Goal: Transaction & Acquisition: Purchase product/service

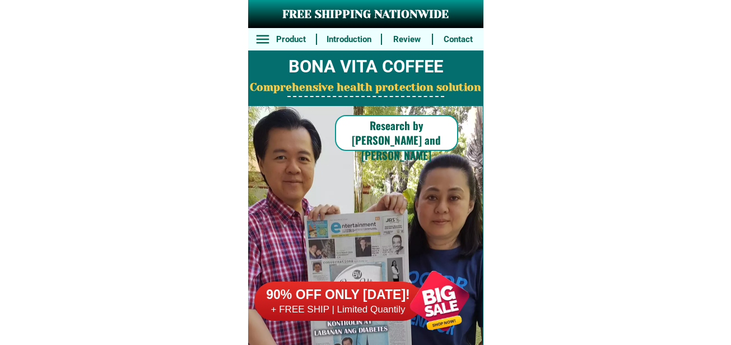
drag, startPoint x: 455, startPoint y: 299, endPoint x: 448, endPoint y: 294, distance: 7.6
click at [453, 299] on div at bounding box center [440, 301] width 88 height 88
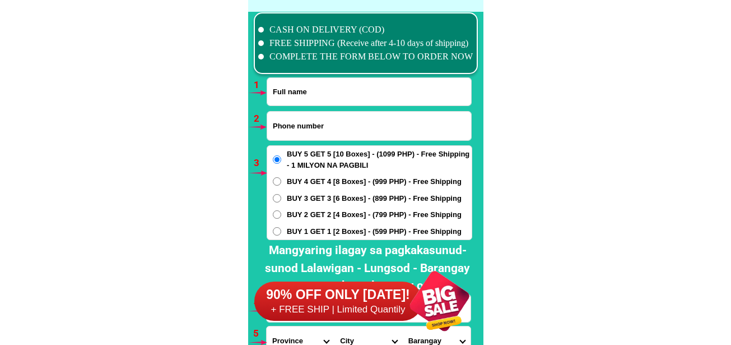
scroll to position [8243, 0]
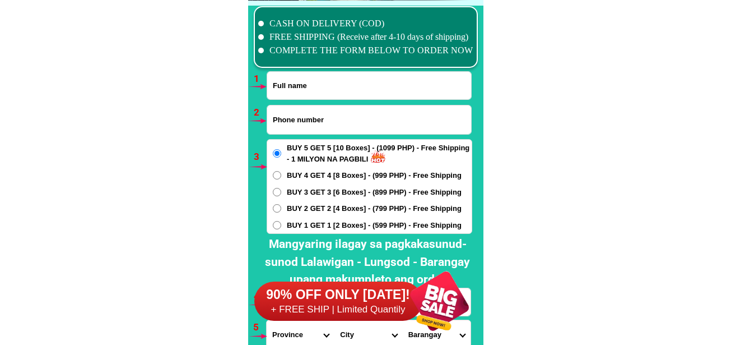
drag, startPoint x: 451, startPoint y: 299, endPoint x: 405, endPoint y: 223, distance: 88.7
click at [451, 298] on div at bounding box center [440, 301] width 88 height 88
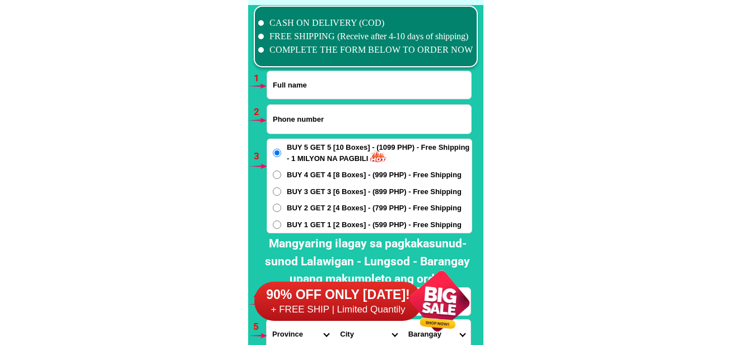
click at [321, 84] on input "Input full_name" at bounding box center [369, 84] width 204 height 27
paste input "Hermnia T Francisco"
type input "Hermnia T Francisco"
click at [297, 104] on form "[GEOGRAPHIC_DATA] [GEOGRAPHIC_DATA] ORDER NOW Province [GEOGRAPHIC_DATA] [GEOGR…" at bounding box center [369, 244] width 206 height 347
click at [297, 113] on input "Input phone_number" at bounding box center [369, 119] width 204 height 29
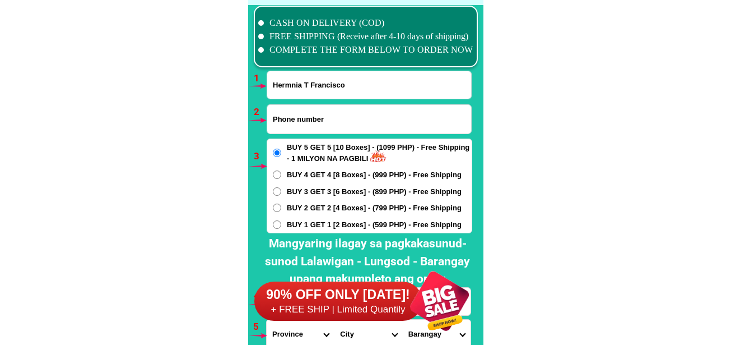
paste input "0968 296 3539"
click at [293, 122] on input "0968 296 3539" at bounding box center [369, 119] width 204 height 29
click at [304, 119] on input "0968296 3539" at bounding box center [369, 119] width 204 height 29
type input "09682963539"
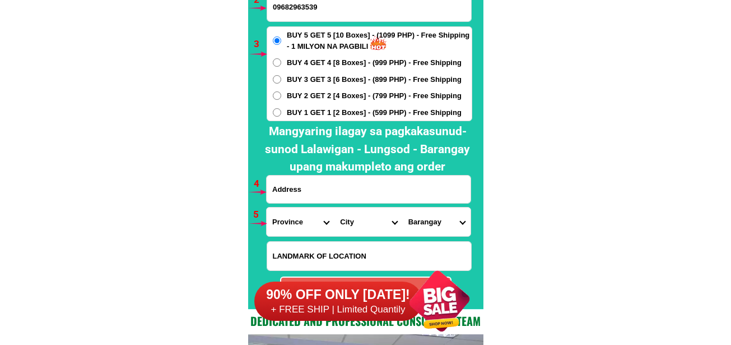
click at [307, 193] on input "Input address" at bounding box center [369, 188] width 204 height 27
paste input "#189 [PERSON_NAME] St Hagdan Bato Itaas Mandaluyong, [GEOGRAPHIC_DATA]"
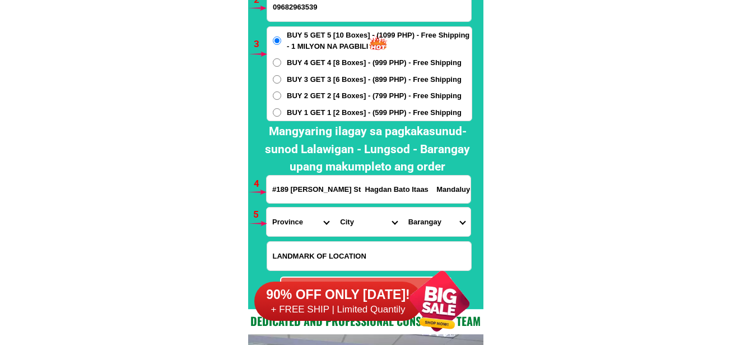
scroll to position [0, 32]
type input "#189 [PERSON_NAME] St Hagdan Bato Itaas Mandaluyong, [GEOGRAPHIC_DATA]"
click at [312, 67] on span "BUY 4 GET 4 [8 Boxes] - (999 PHP) - Free Shipping" at bounding box center [374, 62] width 175 height 11
click at [281, 67] on input "BUY 4 GET 4 [8 Boxes] - (999 PHP) - Free Shipping" at bounding box center [277, 62] width 8 height 8
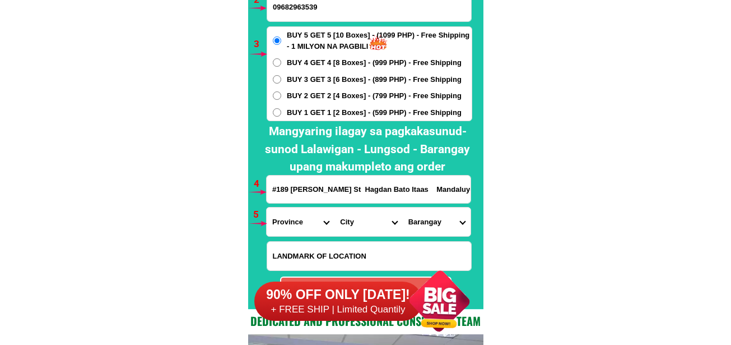
radio input "true"
drag, startPoint x: 277, startPoint y: 226, endPoint x: 284, endPoint y: 212, distance: 16.3
click at [277, 226] on select "Province [GEOGRAPHIC_DATA] [GEOGRAPHIC_DATA][PERSON_NAME][GEOGRAPHIC_DATA][GEOG…" at bounding box center [301, 221] width 68 height 29
select select "63_219"
click at [267, 207] on select "Province [GEOGRAPHIC_DATA] [GEOGRAPHIC_DATA][PERSON_NAME][GEOGRAPHIC_DATA][GEOG…" at bounding box center [301, 221] width 68 height 29
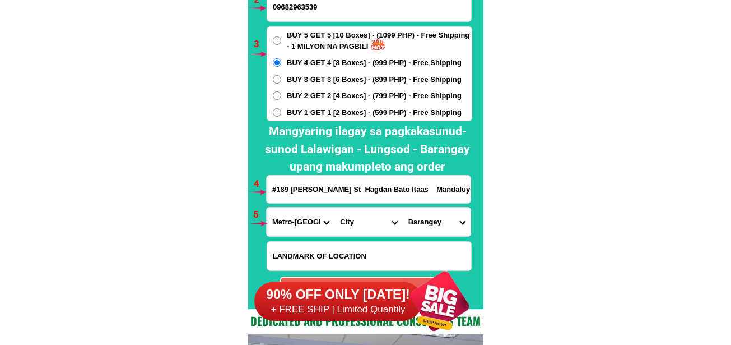
drag, startPoint x: 372, startPoint y: 229, endPoint x: 372, endPoint y: 214, distance: 15.1
click at [372, 229] on select "City [GEOGRAPHIC_DATA] [GEOGRAPHIC_DATA] [GEOGRAPHIC_DATA] [GEOGRAPHIC_DATA]-ci…" at bounding box center [369, 221] width 68 height 29
drag, startPoint x: 540, startPoint y: 100, endPoint x: 527, endPoint y: 57, distance: 44.5
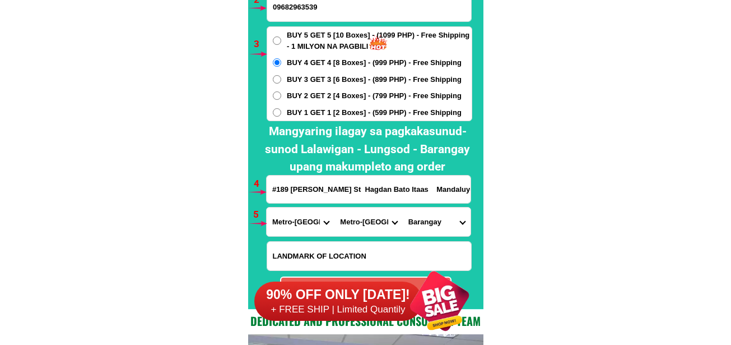
click at [375, 228] on select "City [GEOGRAPHIC_DATA] [GEOGRAPHIC_DATA] [GEOGRAPHIC_DATA] [GEOGRAPHIC_DATA]-ci…" at bounding box center [369, 221] width 68 height 29
select select "63_2197698"
click at [335, 207] on select "City [GEOGRAPHIC_DATA] [GEOGRAPHIC_DATA] [GEOGRAPHIC_DATA] [GEOGRAPHIC_DATA]-ci…" at bounding box center [369, 221] width 68 height 29
drag, startPoint x: 426, startPoint y: 222, endPoint x: 427, endPoint y: 210, distance: 11.8
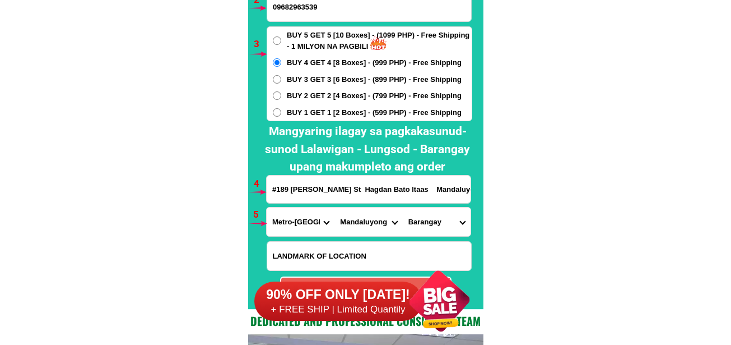
click at [426, 220] on select "Barangay Addition hills [GEOGRAPHIC_DATA] [GEOGRAPHIC_DATA] [GEOGRAPHIC_DATA] […" at bounding box center [437, 221] width 68 height 29
drag, startPoint x: 577, startPoint y: 43, endPoint x: 530, endPoint y: 1, distance: 63.1
click at [446, 221] on select "Barangay Addition hills [GEOGRAPHIC_DATA] [GEOGRAPHIC_DATA] [GEOGRAPHIC_DATA] […" at bounding box center [437, 221] width 68 height 29
select select "63_21976982821"
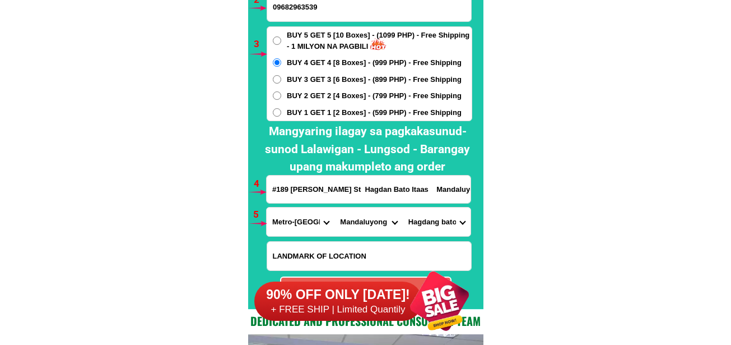
click at [403, 207] on select "Barangay Addition hills [GEOGRAPHIC_DATA] [GEOGRAPHIC_DATA] [GEOGRAPHIC_DATA] […" at bounding box center [437, 221] width 68 height 29
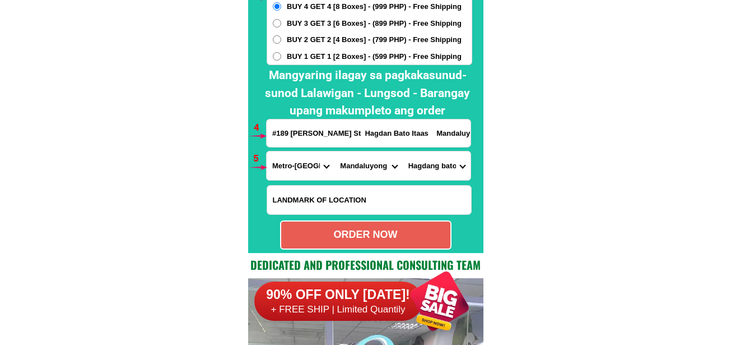
click at [387, 233] on div "ORDER NOW" at bounding box center [365, 234] width 169 height 15
radio input "true"
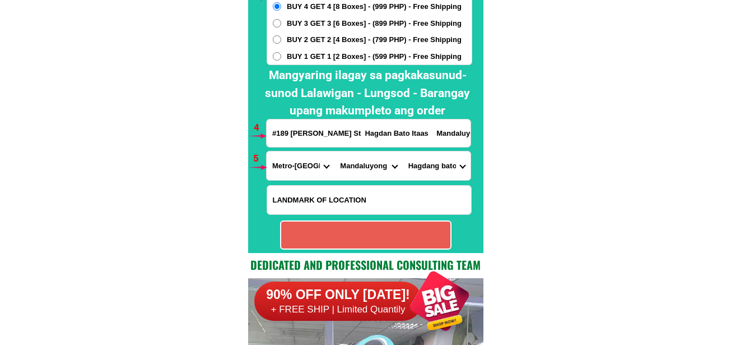
radio input "true"
